Goal: Information Seeking & Learning: Learn about a topic

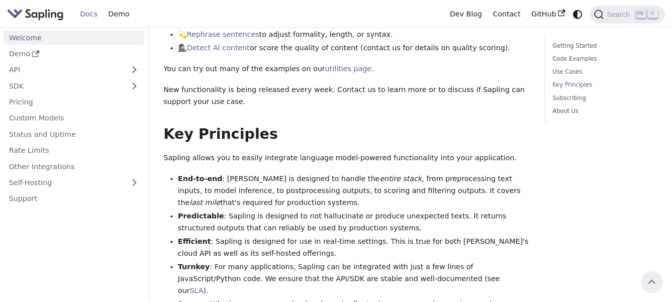
scroll to position [432, 0]
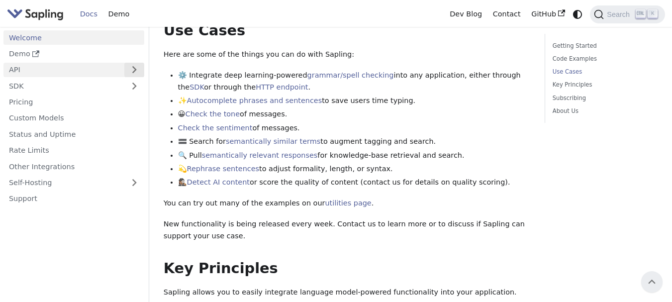
click at [128, 67] on button "Expand sidebar category 'API'" at bounding box center [134, 70] width 20 height 14
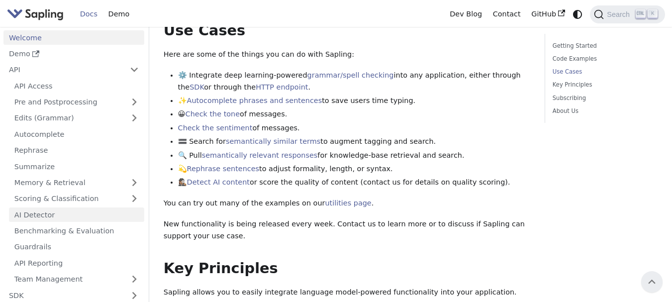
click at [27, 215] on link "AI Detector" at bounding box center [76, 214] width 135 height 14
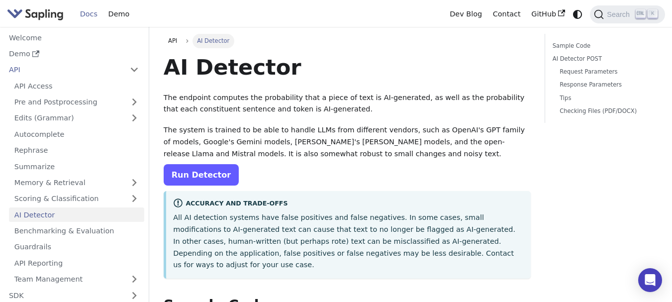
click at [220, 185] on link "Run Detector" at bounding box center [201, 174] width 75 height 21
